Goal: Task Accomplishment & Management: Complete application form

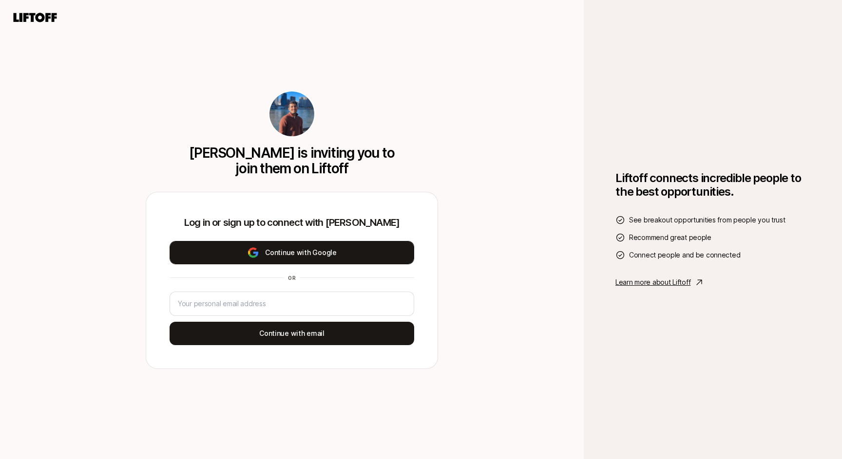
click at [299, 255] on button "Continue with Google" at bounding box center [291, 252] width 245 height 23
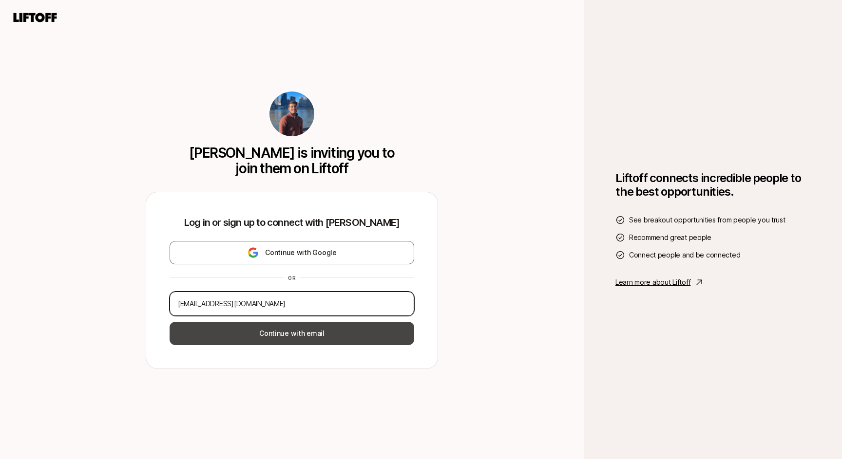
type input "[EMAIL_ADDRESS][DOMAIN_NAME]"
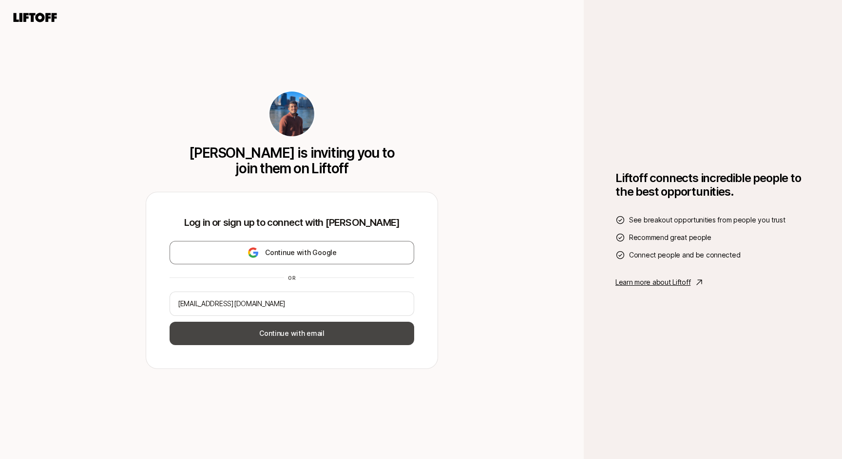
click at [323, 339] on button "Continue with email" at bounding box center [291, 333] width 245 height 23
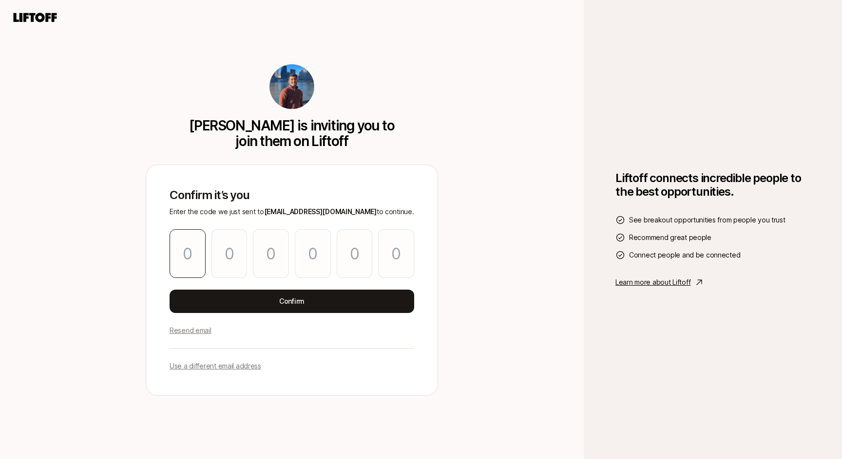
click at [202, 257] on input "Please enter OTP character 1" at bounding box center [187, 253] width 36 height 49
click at [189, 258] on input "Please enter OTP character 1" at bounding box center [187, 253] width 36 height 49
paste input "3"
type input "6"
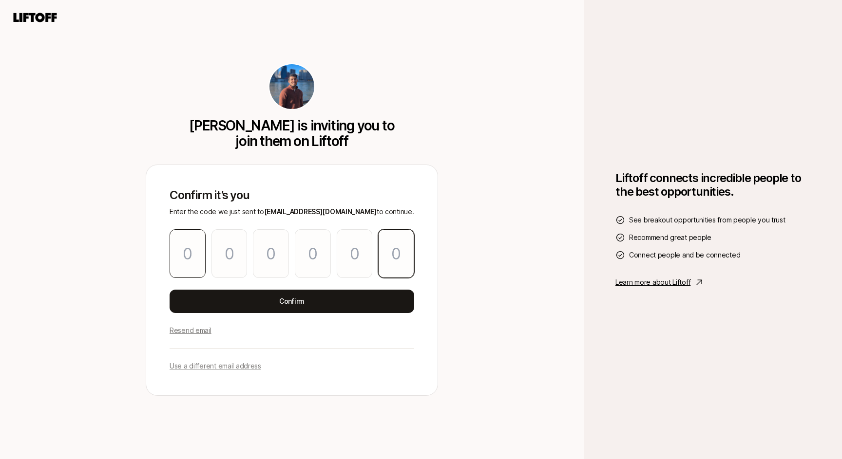
type input "7"
type input "0"
type input "2"
type input "1"
type input "3"
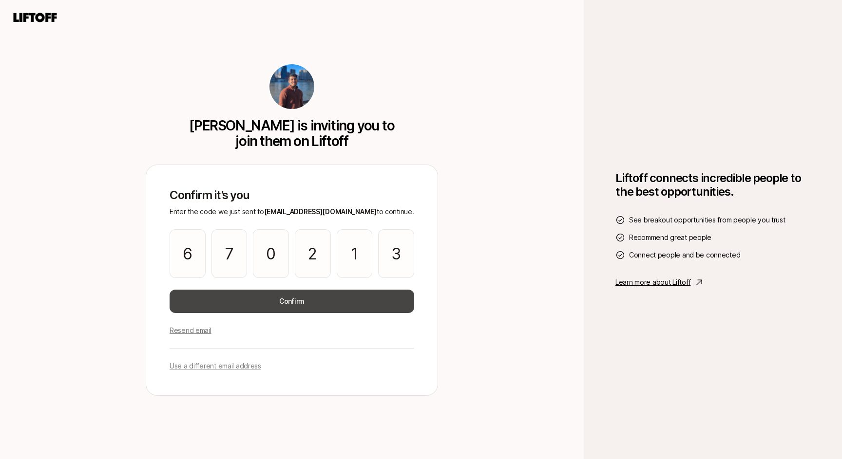
click at [231, 297] on button "Confirm" at bounding box center [291, 301] width 245 height 23
